Goal: Task Accomplishment & Management: Manage account settings

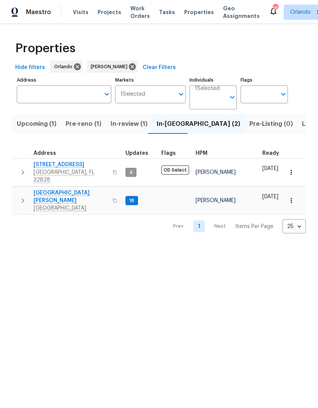
click at [112, 170] on icon "button" at bounding box center [114, 172] width 5 height 5
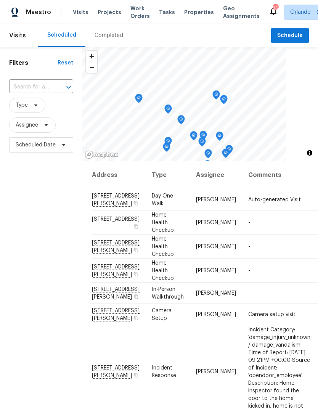
click at [42, 88] on input "text" at bounding box center [30, 87] width 43 height 12
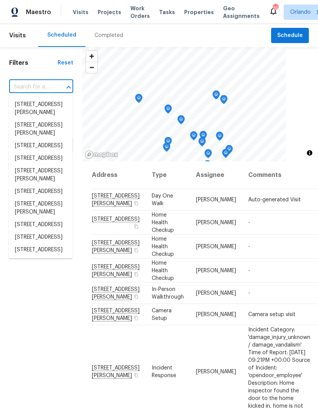
click at [39, 87] on input "text" at bounding box center [30, 87] width 43 height 12
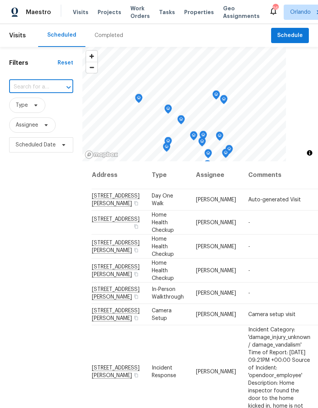
paste input "2609 Windsorgate Ln Orlando FL 32828"
type input "2609 Windsorgate Ln Orlando FL 32828"
click at [50, 108] on li "[STREET_ADDRESS]" at bounding box center [41, 104] width 64 height 13
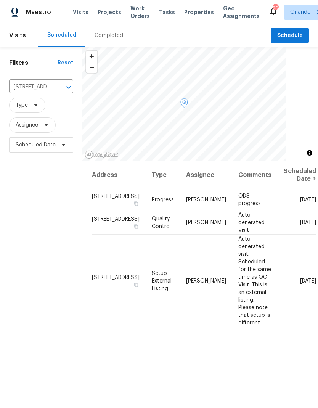
click at [0, 0] on icon at bounding box center [0, 0] width 0 height 0
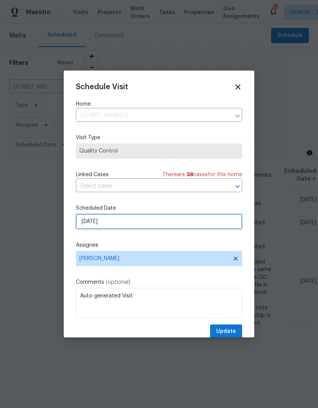
click at [155, 225] on input "10/31/2025" at bounding box center [159, 221] width 166 height 15
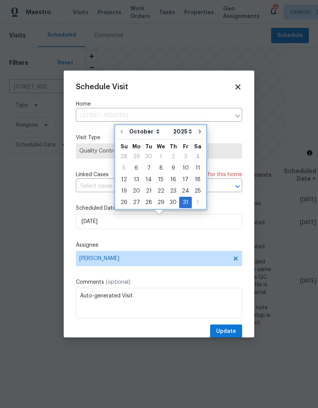
click at [199, 133] on icon "Go to next month" at bounding box center [200, 131] width 6 height 6
type input "11/30/2025"
select select "10"
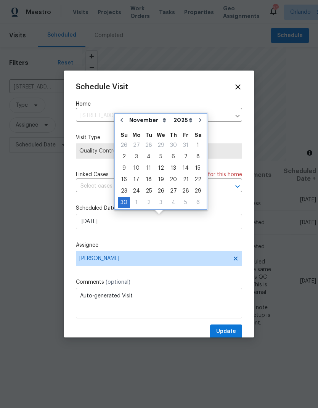
click at [125, 120] on button "Go to previous month" at bounding box center [121, 119] width 11 height 15
type input "10/30/2025"
select select "9"
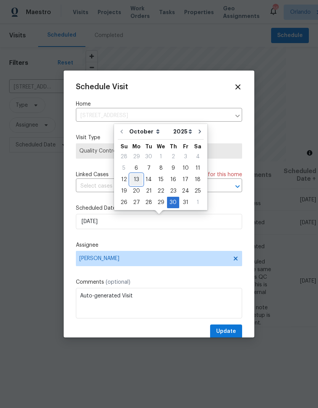
click at [136, 180] on div "13" at bounding box center [136, 179] width 13 height 11
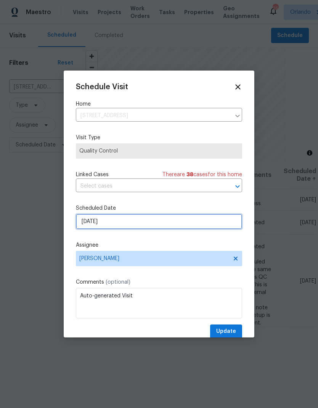
click at [182, 226] on input "10/13/2025" at bounding box center [159, 221] width 166 height 15
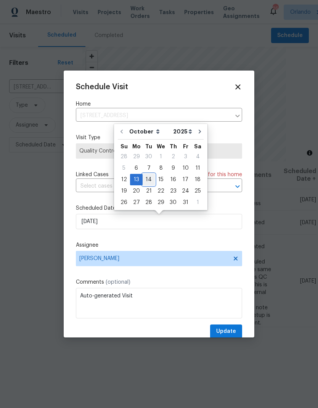
click at [148, 179] on div "14" at bounding box center [148, 179] width 12 height 11
type input "10/14/2025"
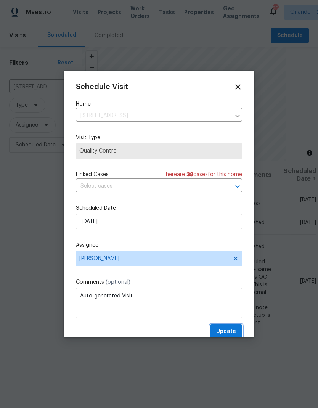
click at [233, 332] on span "Update" at bounding box center [226, 332] width 20 height 10
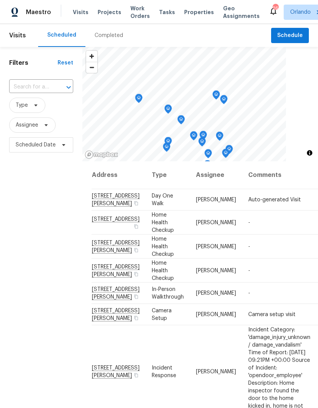
click at [137, 10] on span "Work Orders" at bounding box center [139, 12] width 19 height 15
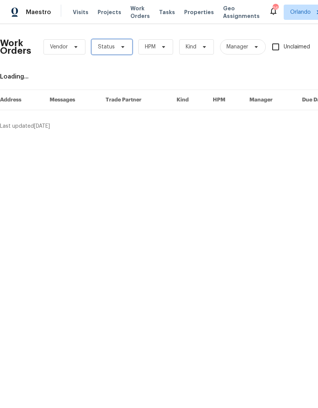
click at [122, 49] on icon at bounding box center [123, 47] width 6 height 6
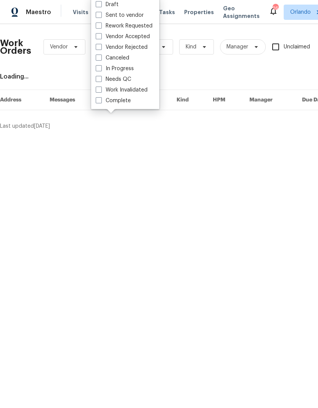
click at [99, 80] on span at bounding box center [99, 79] width 6 height 6
click at [99, 80] on input "Needs QC" at bounding box center [98, 77] width 5 height 5
checkbox input "true"
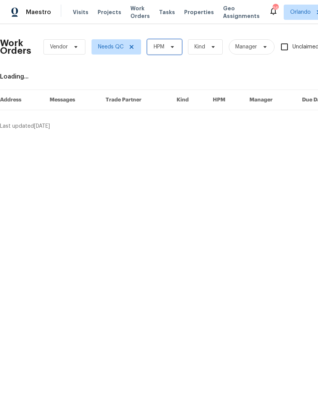
click at [173, 45] on icon at bounding box center [172, 47] width 6 height 6
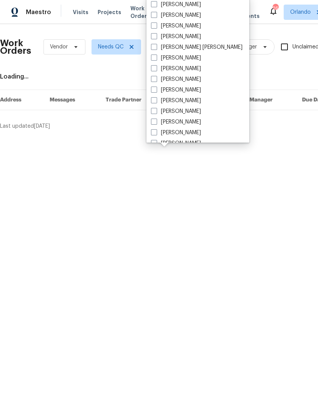
click at [242, 76] on div "Loading..." at bounding box center [215, 77] width 431 height 8
